Goal: Information Seeking & Learning: Find specific fact

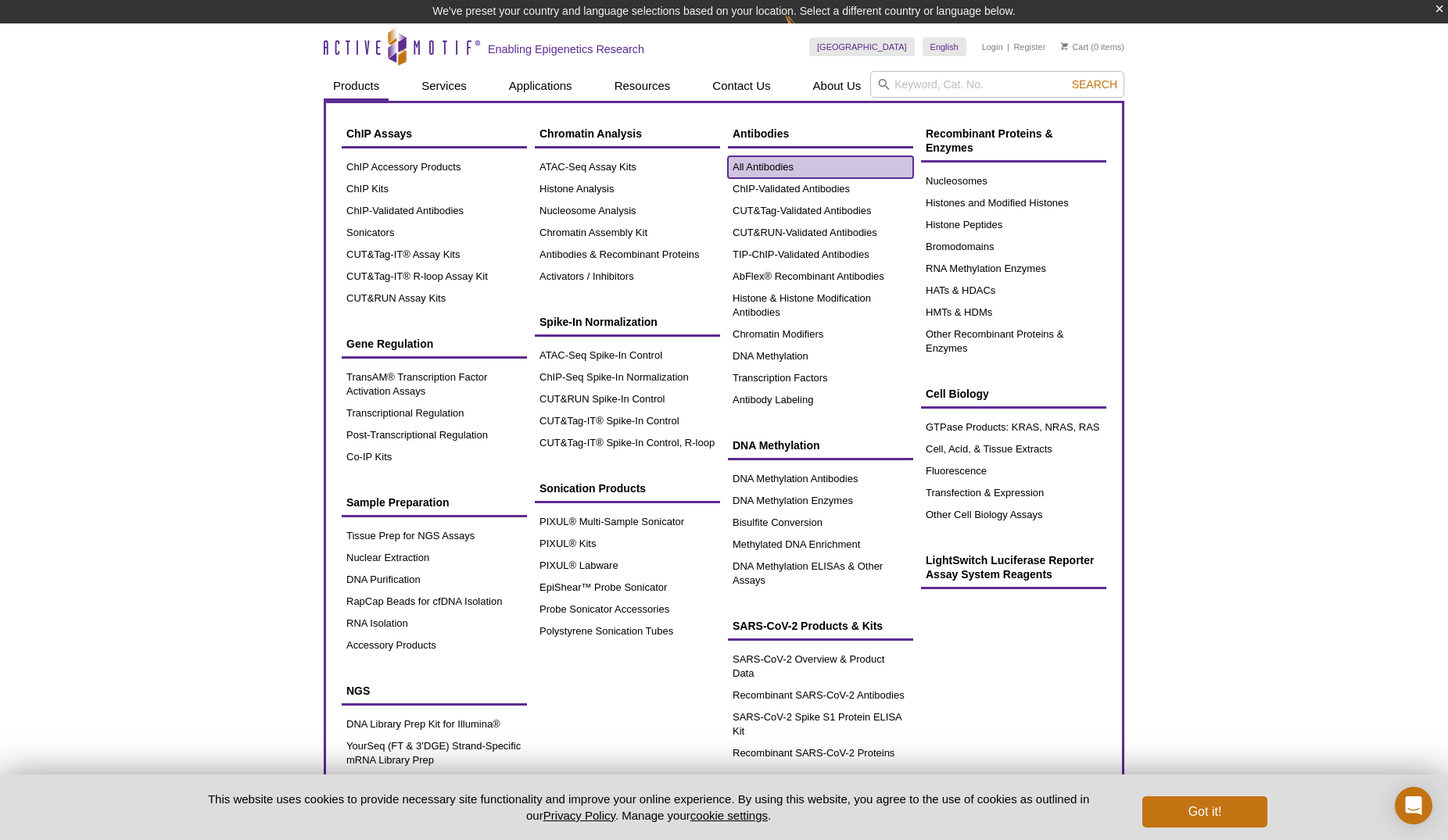
click at [740, 162] on link "All Antibodies" at bounding box center [821, 167] width 185 height 22
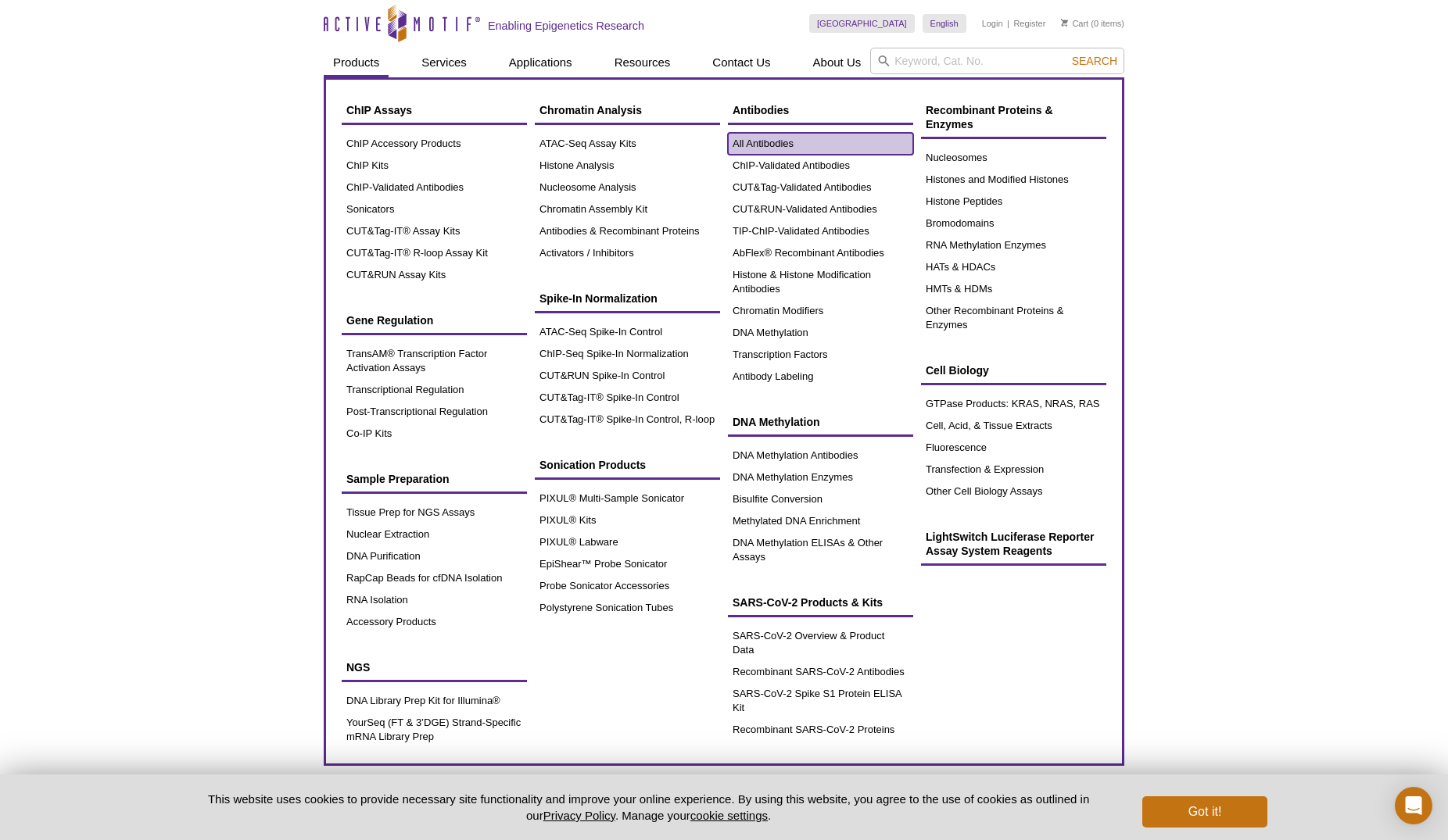
click at [768, 146] on link "All Antibodies" at bounding box center [821, 143] width 185 height 22
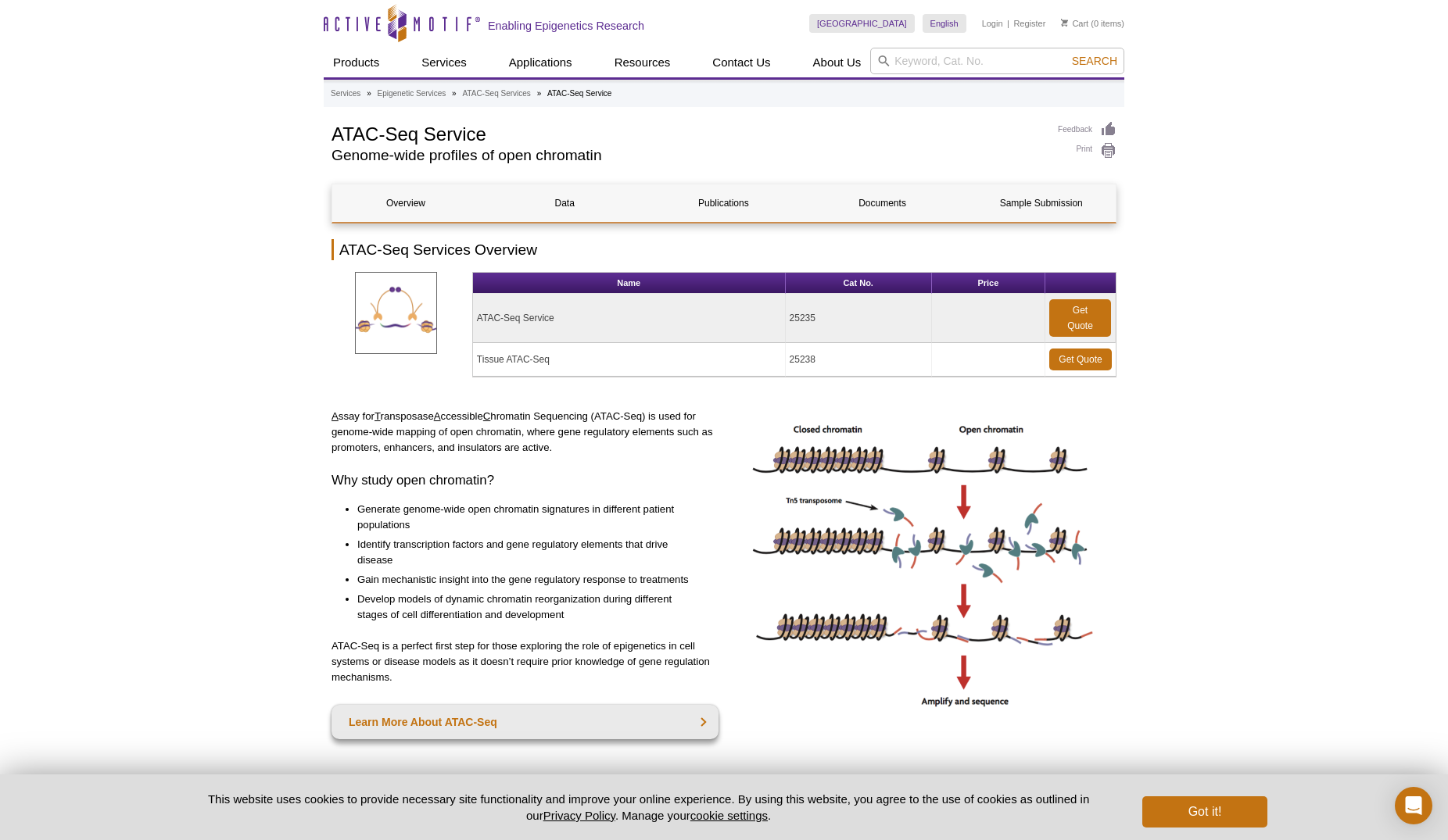
click at [955, 57] on input "search" at bounding box center [997, 61] width 254 height 26
type input "KDM5"
click at [1067, 54] on button "Search" at bounding box center [1094, 61] width 55 height 14
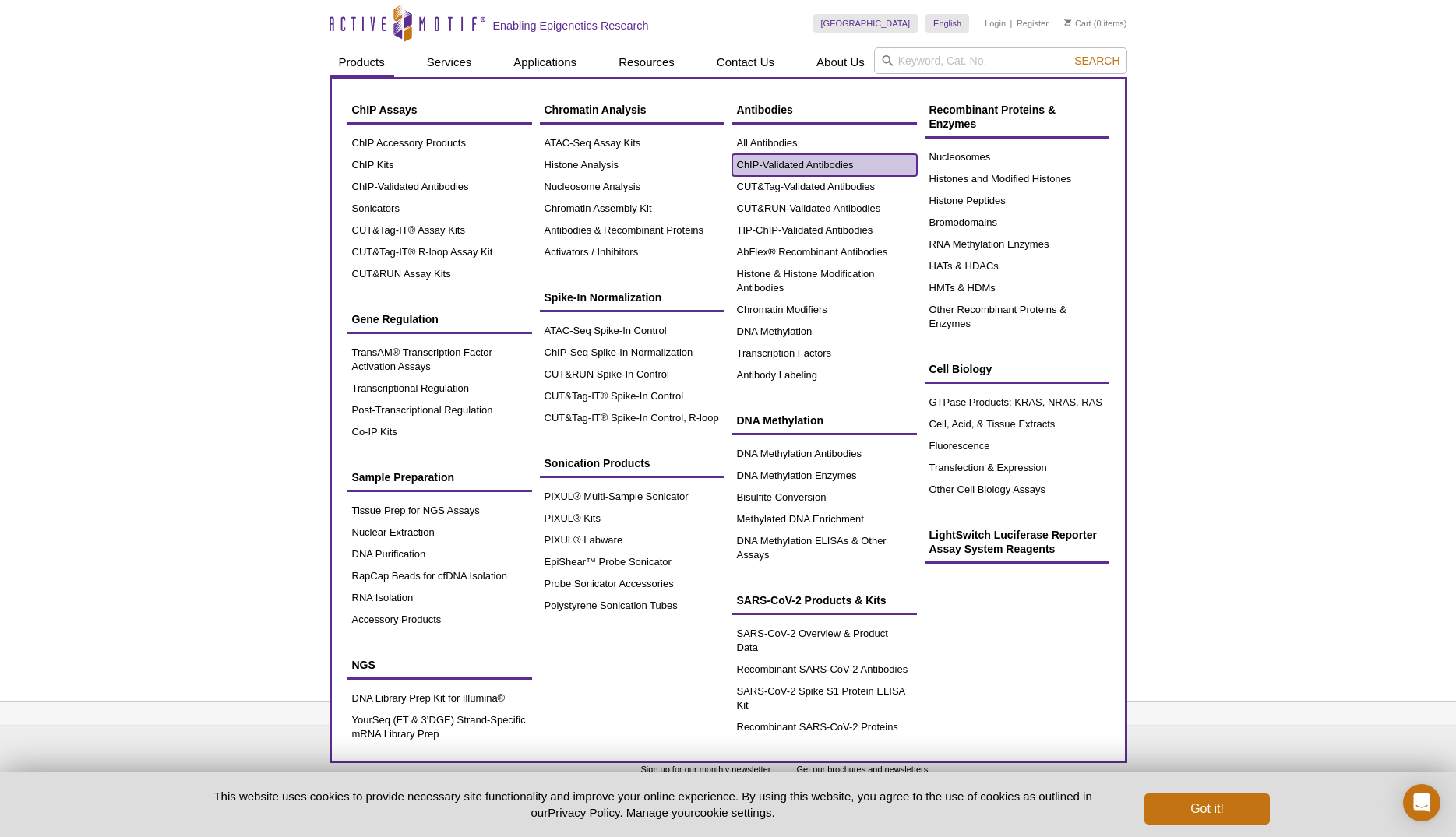
click at [815, 158] on link "ChIP-Validated Antibodies" at bounding box center [824, 165] width 185 height 22
